Goal: Task Accomplishment & Management: Use online tool/utility

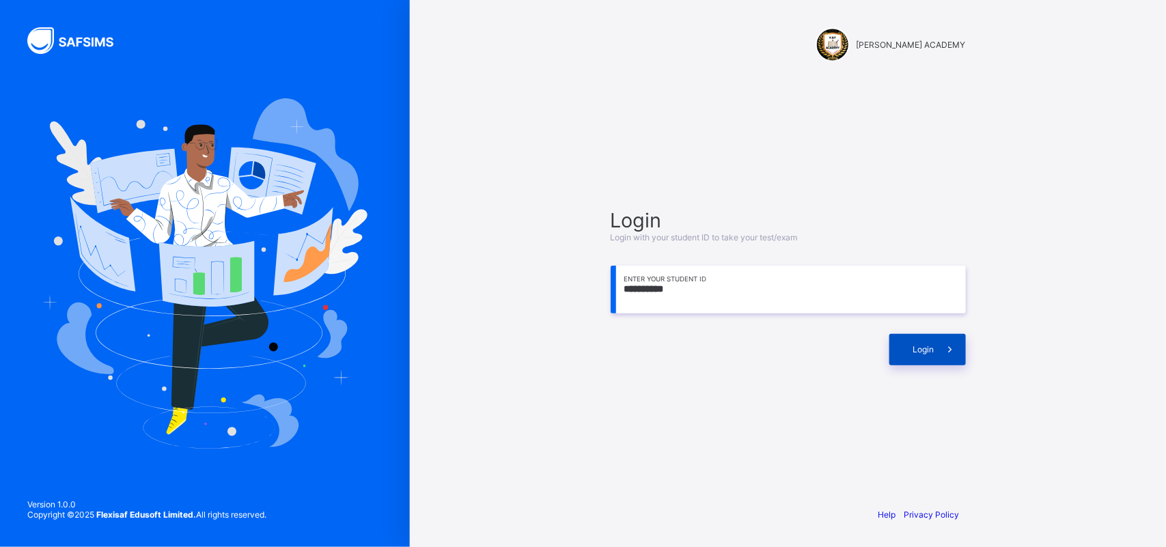
type input "**********"
click at [941, 356] on span at bounding box center [949, 349] width 31 height 31
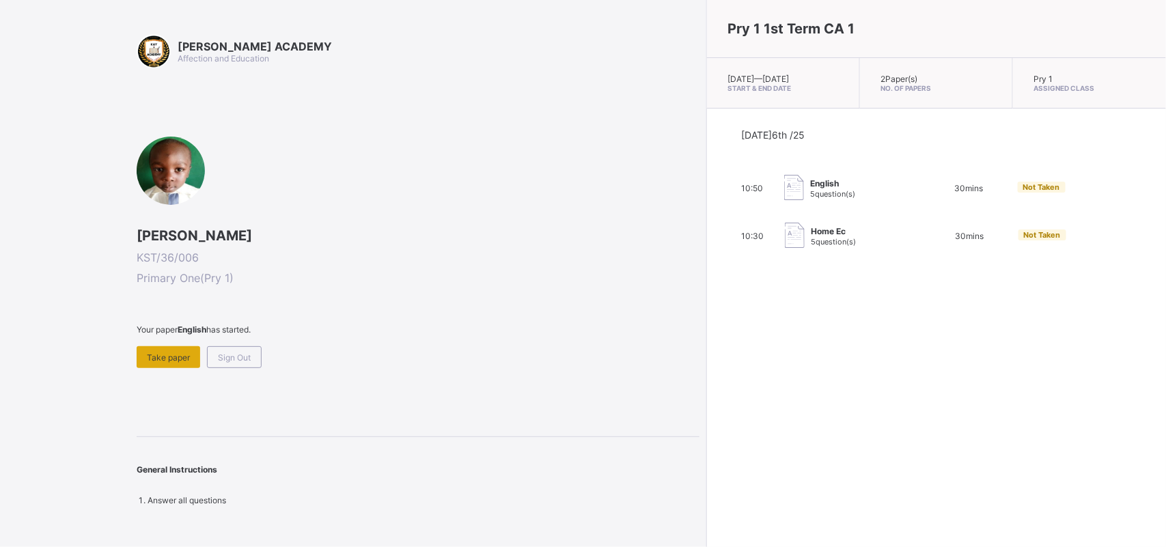
click at [176, 352] on span "Take paper" at bounding box center [168, 357] width 43 height 10
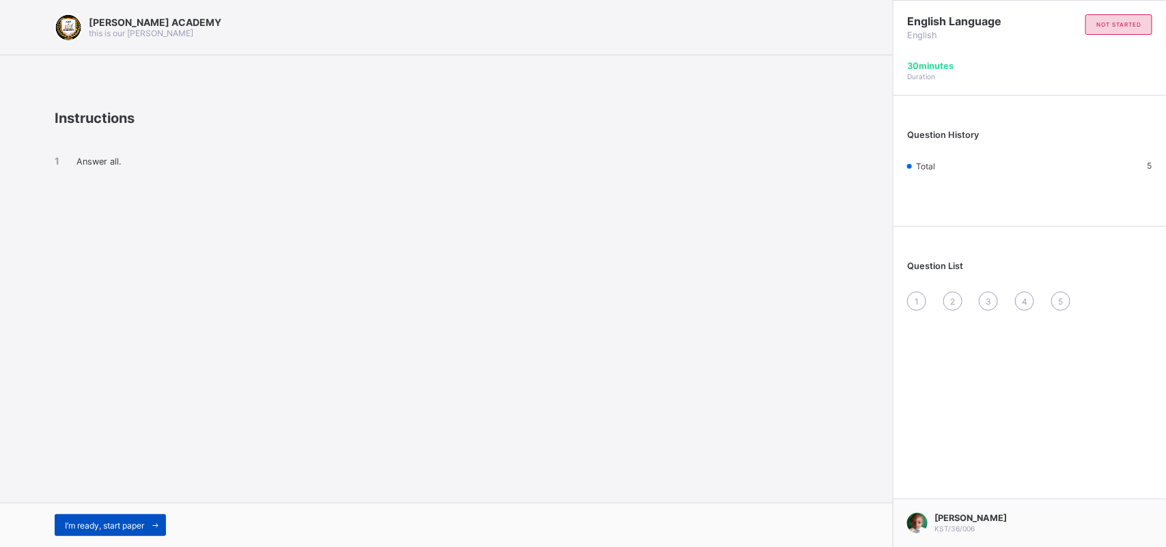
click at [121, 519] on div "I’m ready, start paper" at bounding box center [110, 525] width 111 height 22
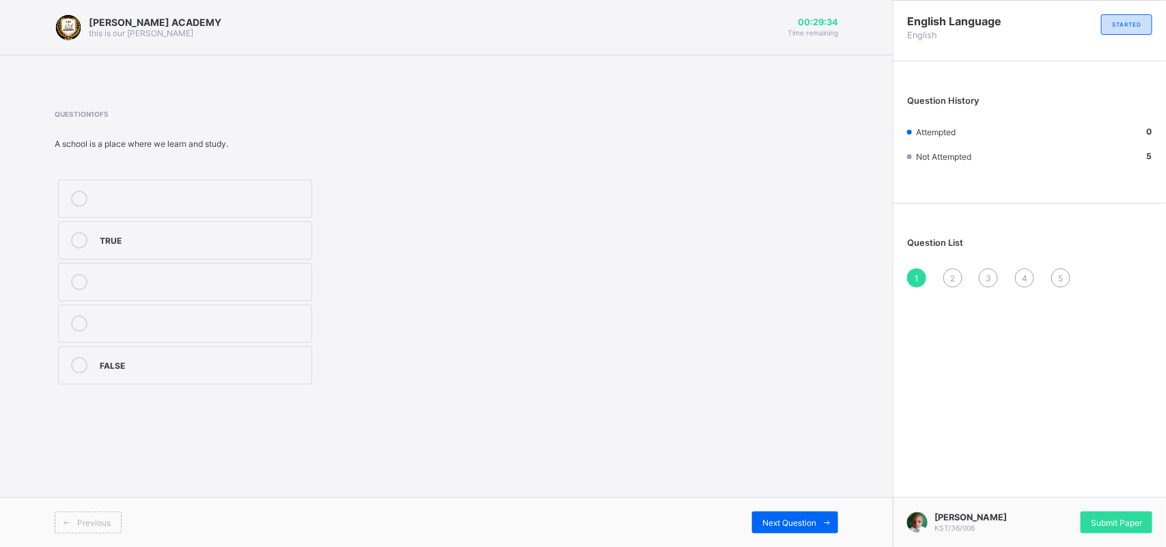
click at [199, 250] on label "TRUE" at bounding box center [185, 240] width 254 height 38
click at [792, 527] on div "Next Question" at bounding box center [795, 523] width 86 height 22
click at [186, 268] on label "Moo moo" at bounding box center [185, 282] width 254 height 38
click at [817, 513] on span at bounding box center [827, 523] width 22 height 22
click at [800, 529] on div "Next Question" at bounding box center [795, 523] width 86 height 22
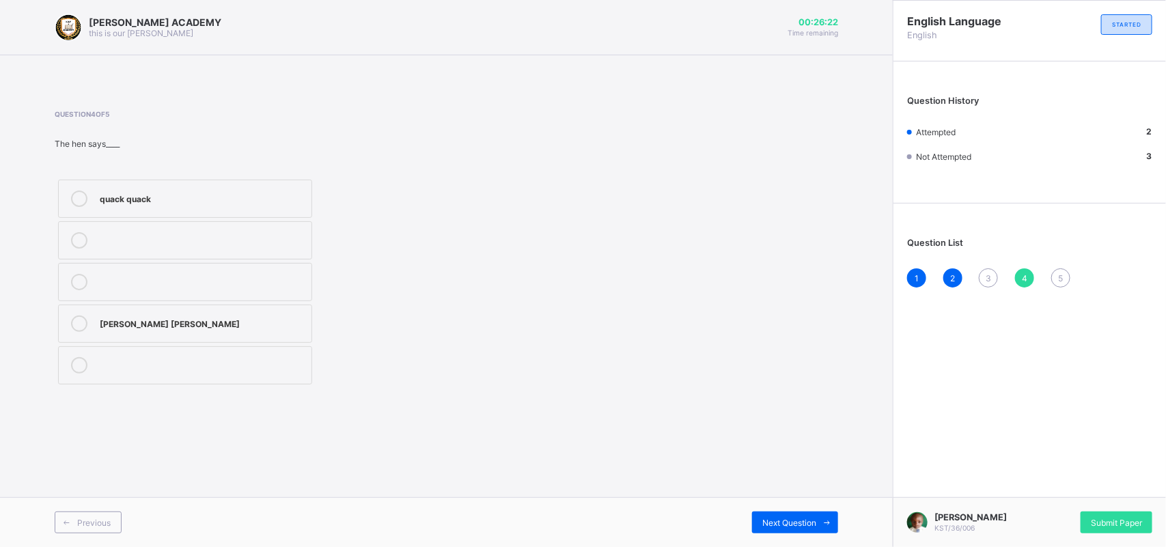
click at [671, 473] on div "[PERSON_NAME] ACADEMY this is our [PERSON_NAME] 00:26:22 Time remaining Questio…" at bounding box center [446, 273] width 893 height 547
click at [671, 473] on div "[PERSON_NAME] ACADEMY this is our [PERSON_NAME] 00:26:21 Time remaining Questio…" at bounding box center [446, 273] width 893 height 547
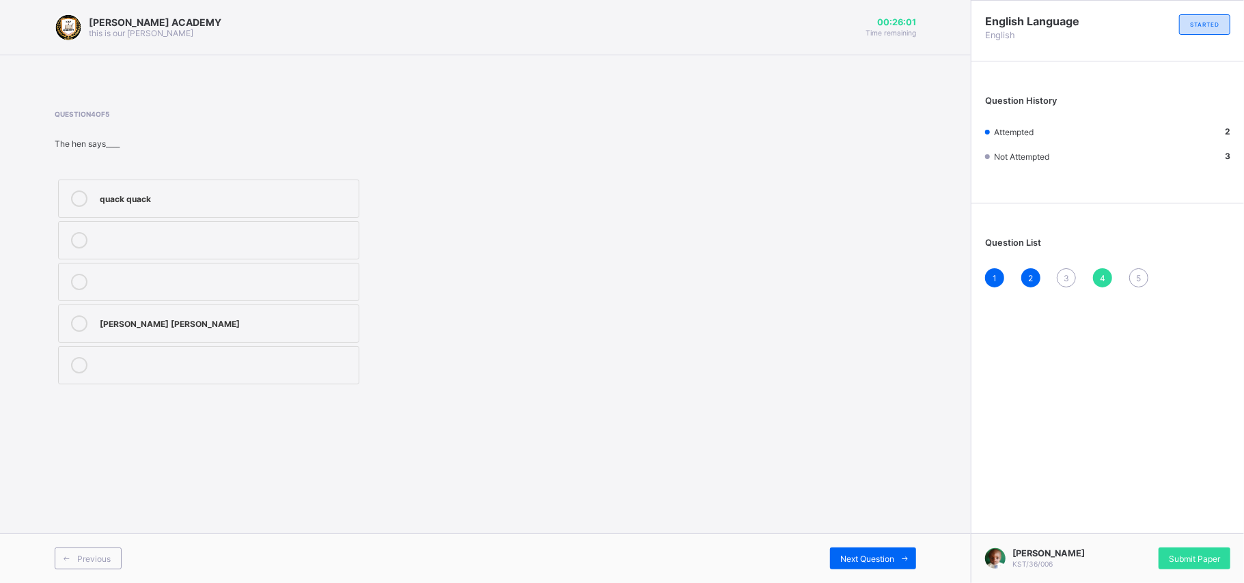
drag, startPoint x: 923, startPoint y: 273, endPoint x: 985, endPoint y: 291, distance: 64.0
click at [985, 291] on div "Question List 1 2 3 4 5" at bounding box center [1107, 255] width 272 height 91
click at [1008, 277] on div "1 2 3 4 5" at bounding box center [1107, 277] width 245 height 19
click at [1001, 277] on div "1" at bounding box center [994, 277] width 19 height 19
click at [1034, 274] on div "2" at bounding box center [1030, 277] width 19 height 19
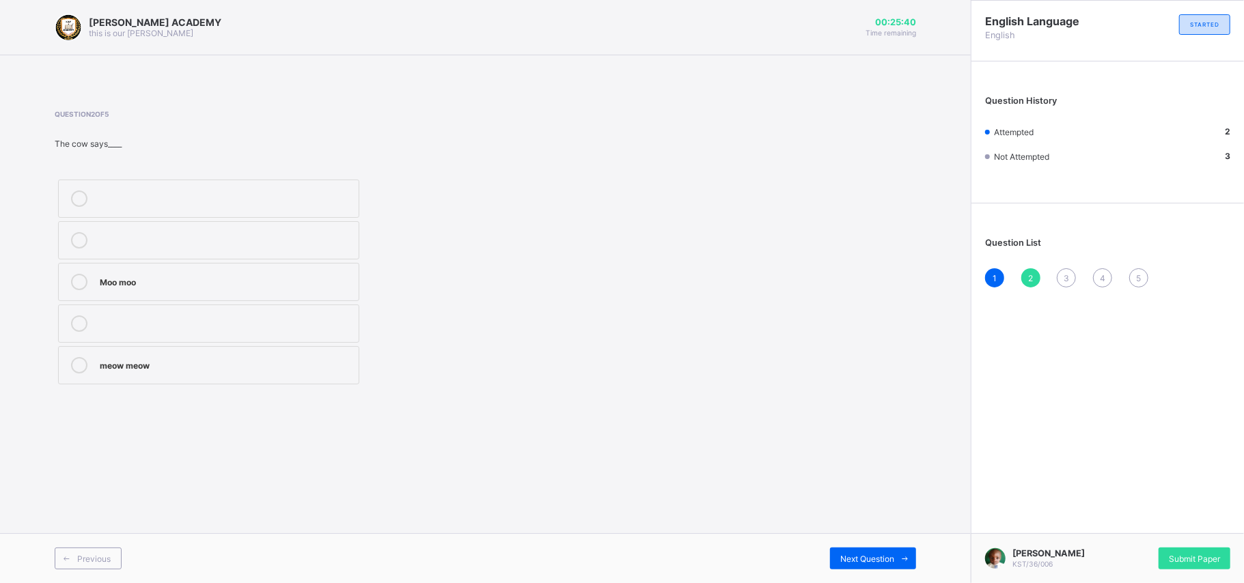
click at [1065, 277] on span "3" at bounding box center [1065, 278] width 5 height 10
click at [102, 362] on div "Baa baa" at bounding box center [226, 364] width 252 height 14
click at [1100, 277] on span "4" at bounding box center [1102, 278] width 5 height 10
click at [149, 317] on div "[PERSON_NAME] [PERSON_NAME]" at bounding box center [226, 323] width 252 height 14
click at [1142, 276] on div "5" at bounding box center [1138, 277] width 19 height 19
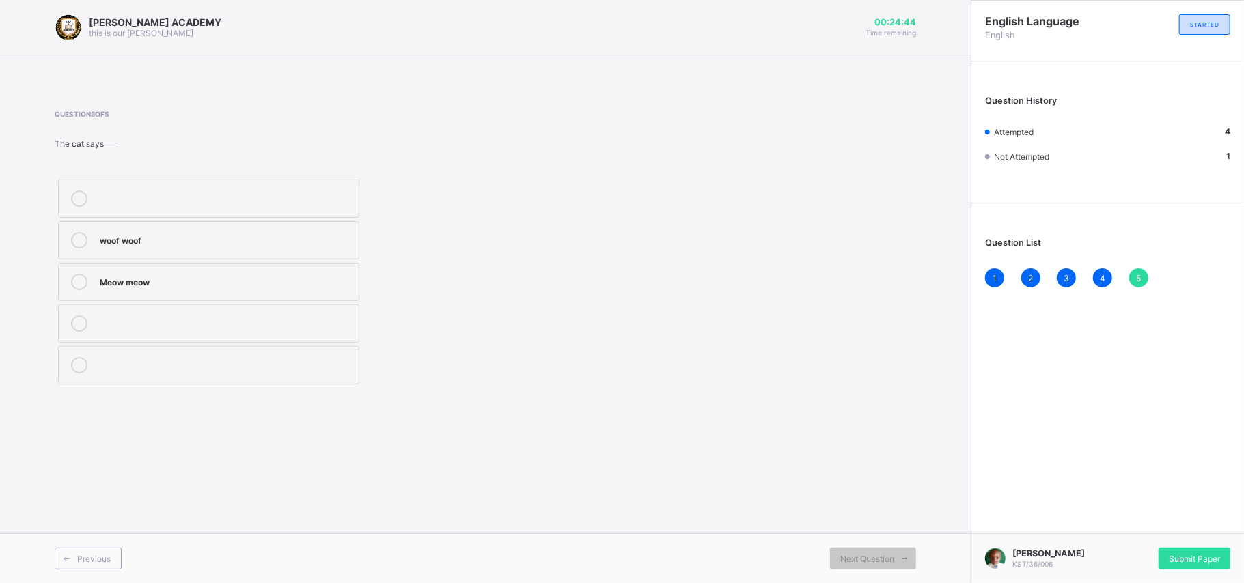
click at [1143, 276] on div "5" at bounding box center [1138, 277] width 19 height 19
click at [236, 269] on label "Meow meow" at bounding box center [208, 282] width 301 height 38
click at [1165, 546] on span "Submit Paper" at bounding box center [1194, 559] width 51 height 10
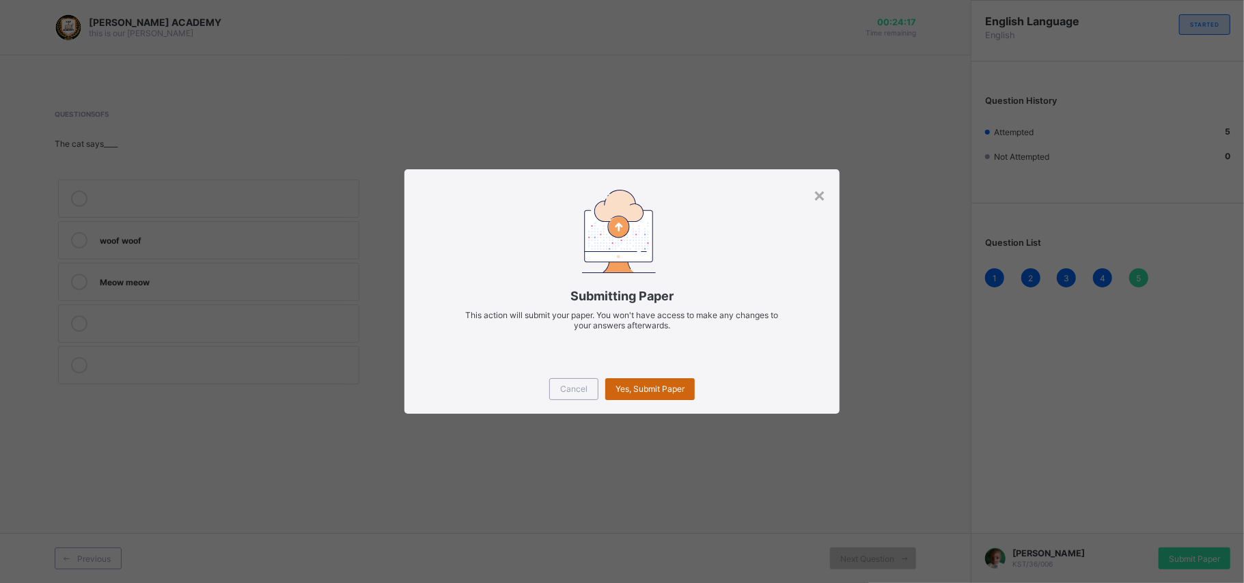
click at [670, 381] on div "Yes, Submit Paper" at bounding box center [649, 389] width 89 height 22
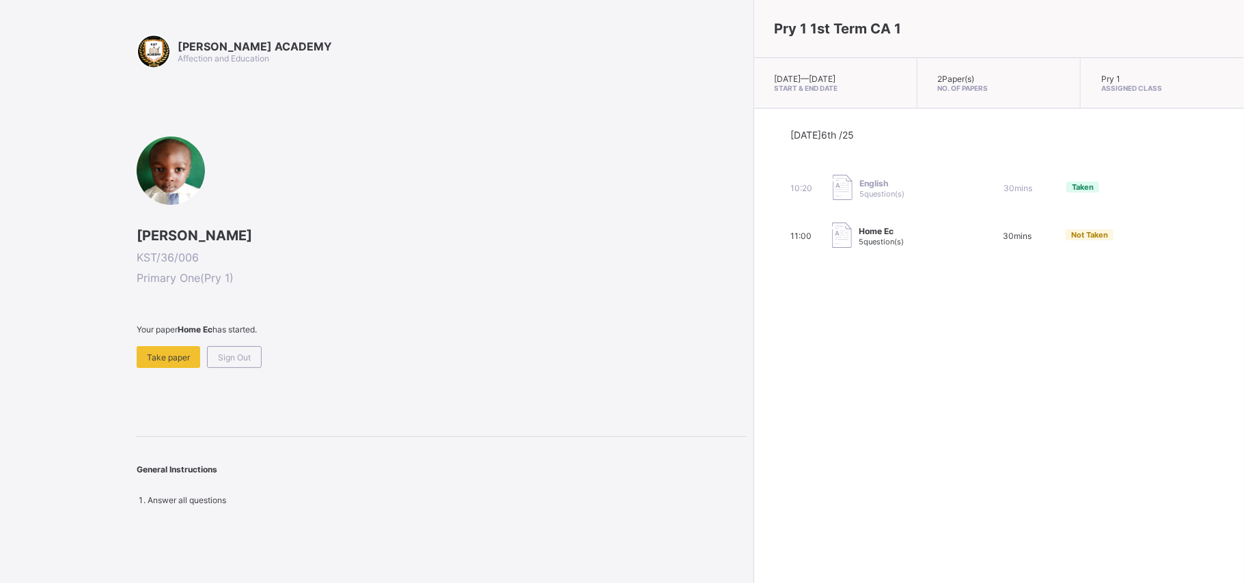
click at [858, 238] on span "5 question(s)" at bounding box center [880, 242] width 45 height 10
click at [165, 354] on span "Take paper" at bounding box center [168, 357] width 43 height 10
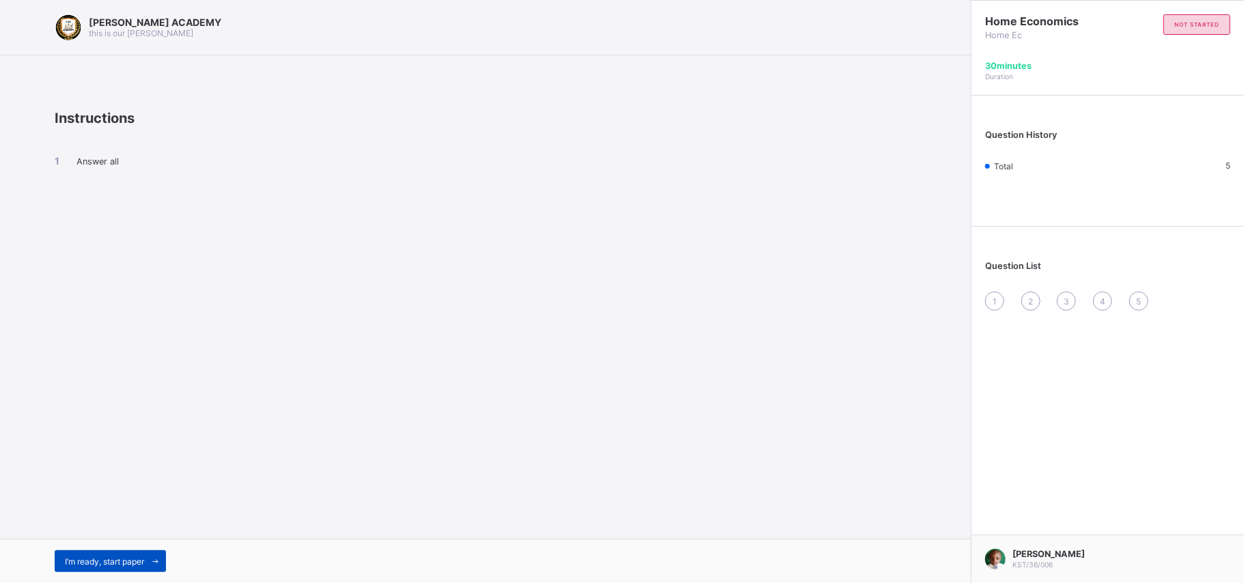
click at [143, 546] on div "I’m ready, start paper" at bounding box center [110, 561] width 111 height 22
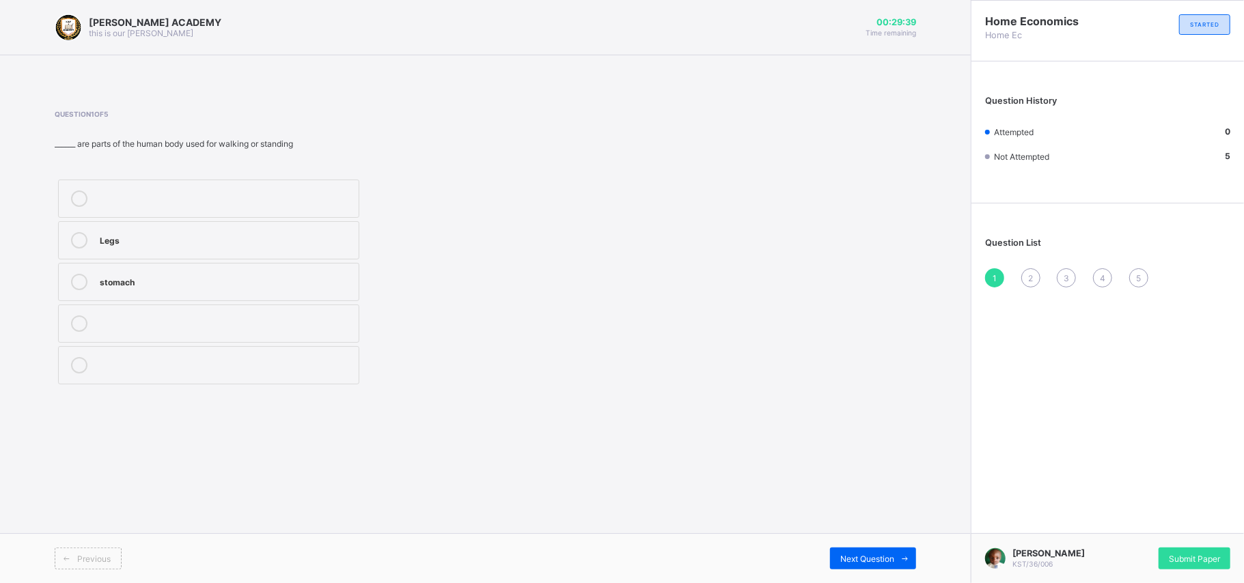
click at [85, 236] on icon at bounding box center [79, 240] width 16 height 16
click at [901, 546] on icon at bounding box center [905, 559] width 10 height 9
click at [150, 296] on label "4" at bounding box center [208, 282] width 301 height 38
click at [904, 546] on span at bounding box center [905, 559] width 22 height 22
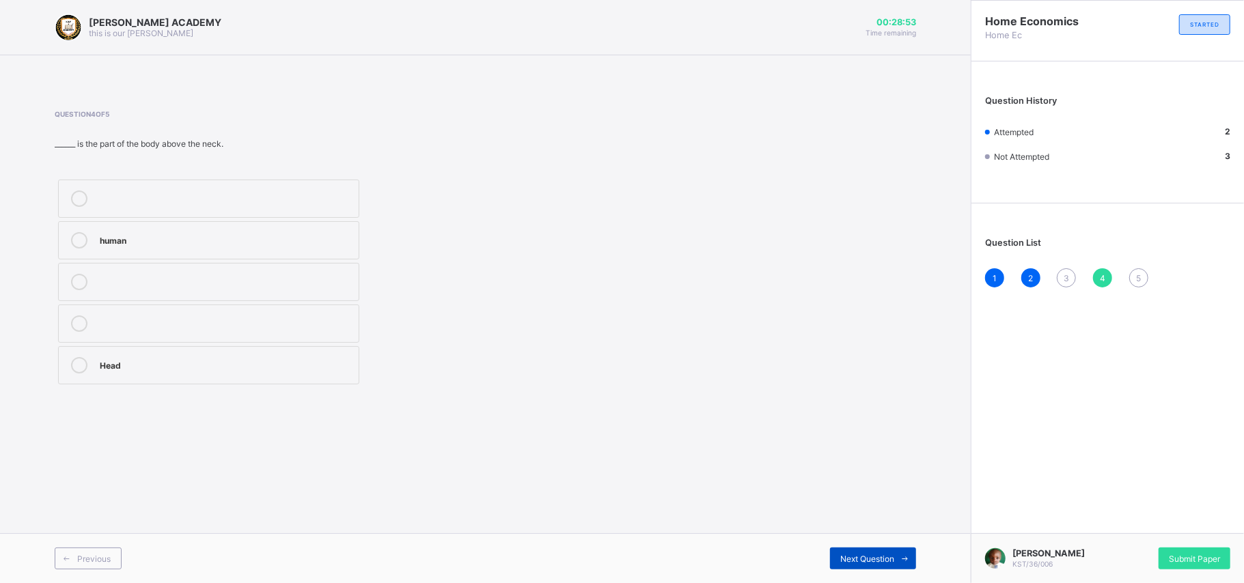
click at [904, 546] on span at bounding box center [905, 559] width 22 height 22
click at [93, 202] on div at bounding box center [79, 199] width 27 height 16
click at [1072, 277] on div "3" at bounding box center [1066, 277] width 19 height 19
click at [102, 322] on div "TRUE" at bounding box center [226, 323] width 252 height 14
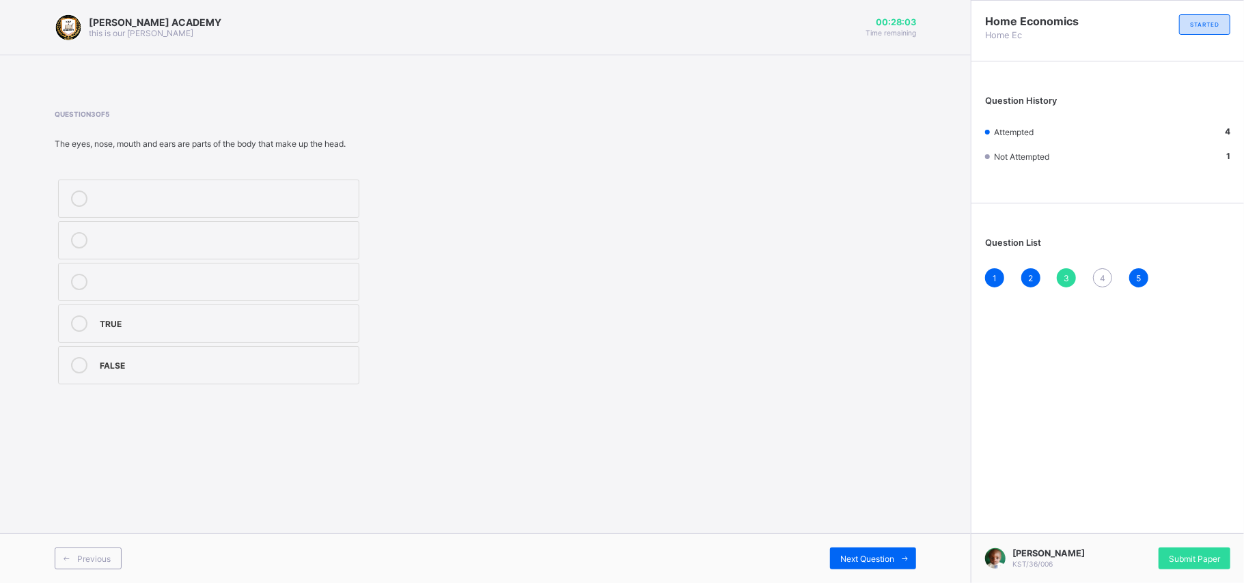
click at [1098, 264] on div "Question List 1 2 3 4 5" at bounding box center [1107, 255] width 272 height 91
click at [1102, 282] on span "4" at bounding box center [1102, 278] width 5 height 10
click at [83, 367] on icon at bounding box center [79, 365] width 16 height 16
click at [1165, 546] on div "Submit Paper" at bounding box center [1194, 559] width 72 height 22
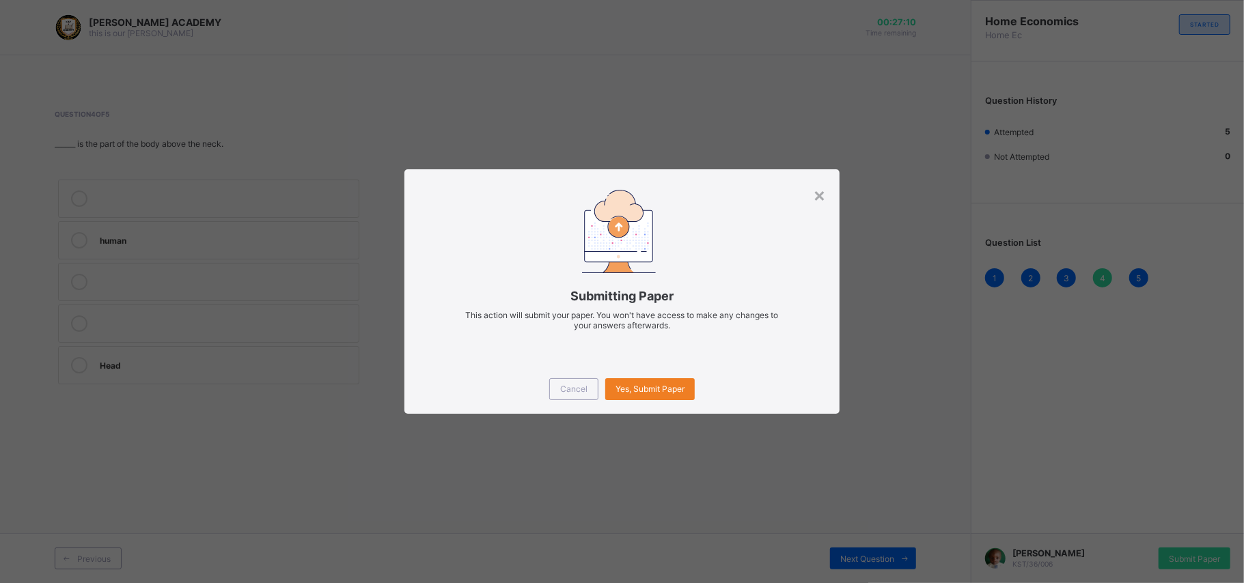
click at [632, 531] on div "× Submitting Paper This action will submit your paper. You won't have access to…" at bounding box center [622, 291] width 1244 height 583
click at [672, 385] on span "Yes, Submit Paper" at bounding box center [649, 389] width 69 height 10
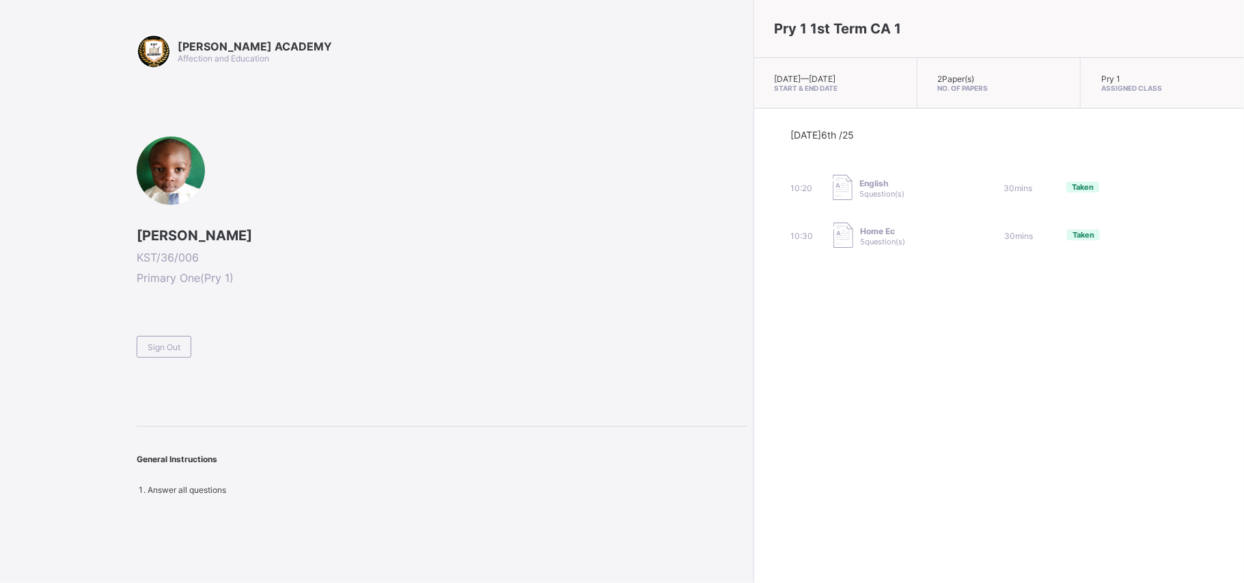
click at [753, 384] on div "Pry 1 1st Term CA 1 [DATE] — [DATE] Start & End Date 2 Paper(s) No. of Papers P…" at bounding box center [998, 291] width 490 height 583
click at [159, 353] on div "Sign Out" at bounding box center [164, 347] width 55 height 22
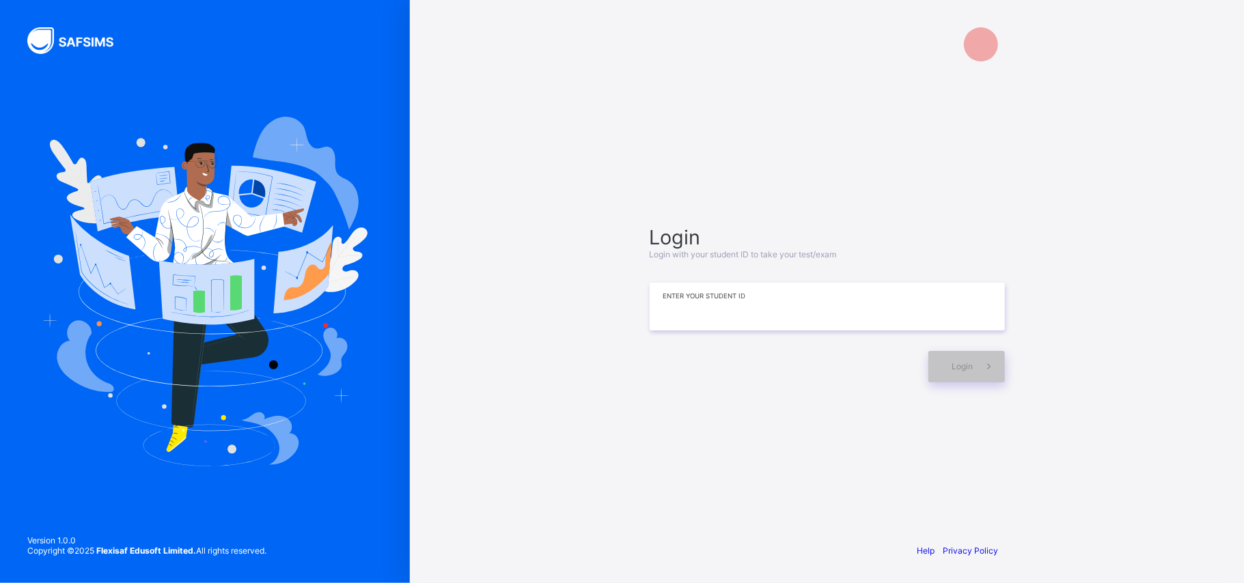
click at [675, 299] on input at bounding box center [826, 307] width 355 height 48
type input "**********"
click at [960, 367] on span "Login" at bounding box center [962, 366] width 21 height 10
